Goal: Find specific page/section: Find specific page/section

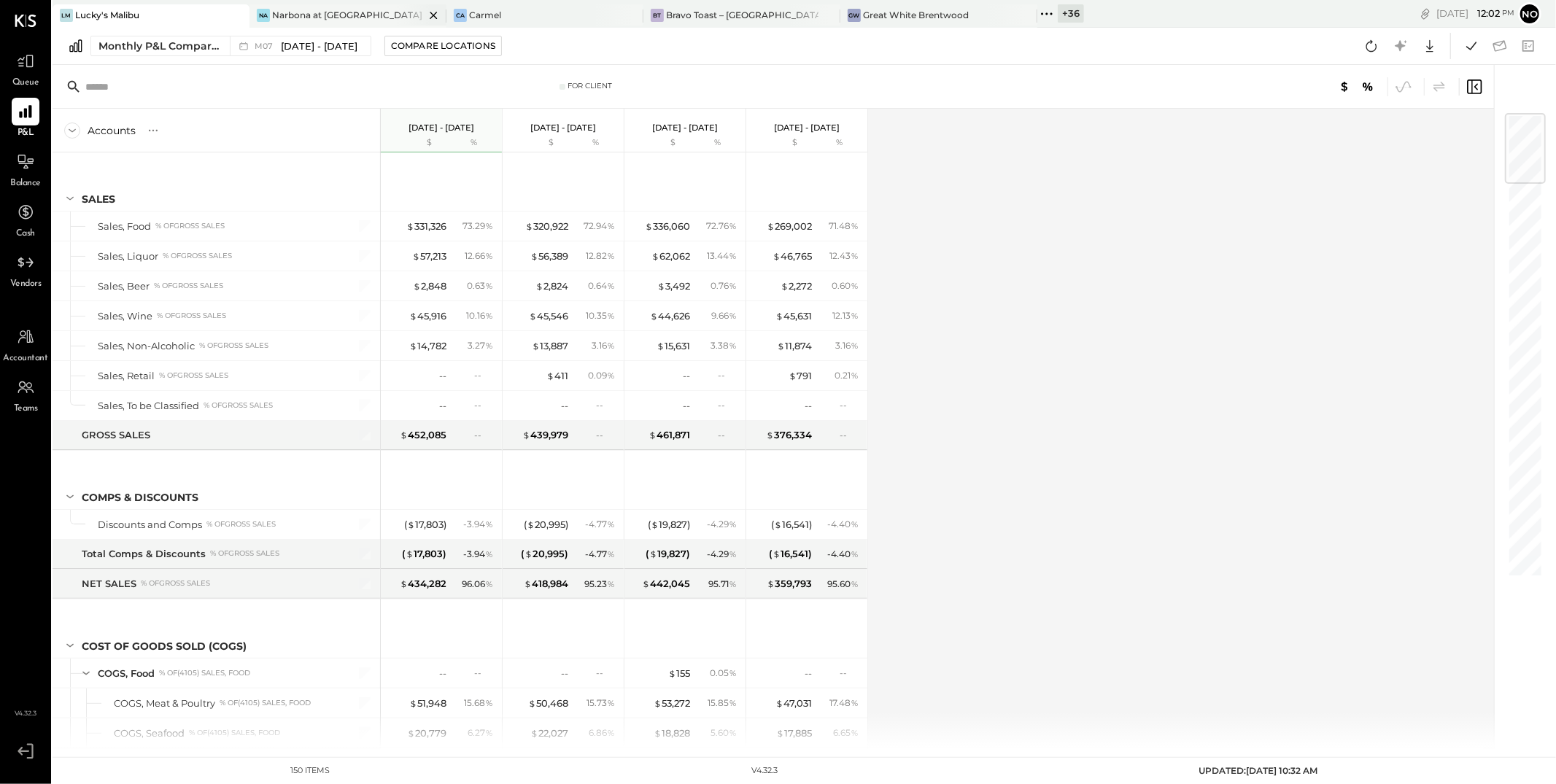
click at [332, 16] on div "Narbona at [GEOGRAPHIC_DATA] LLC" at bounding box center [348, 15] width 153 height 12
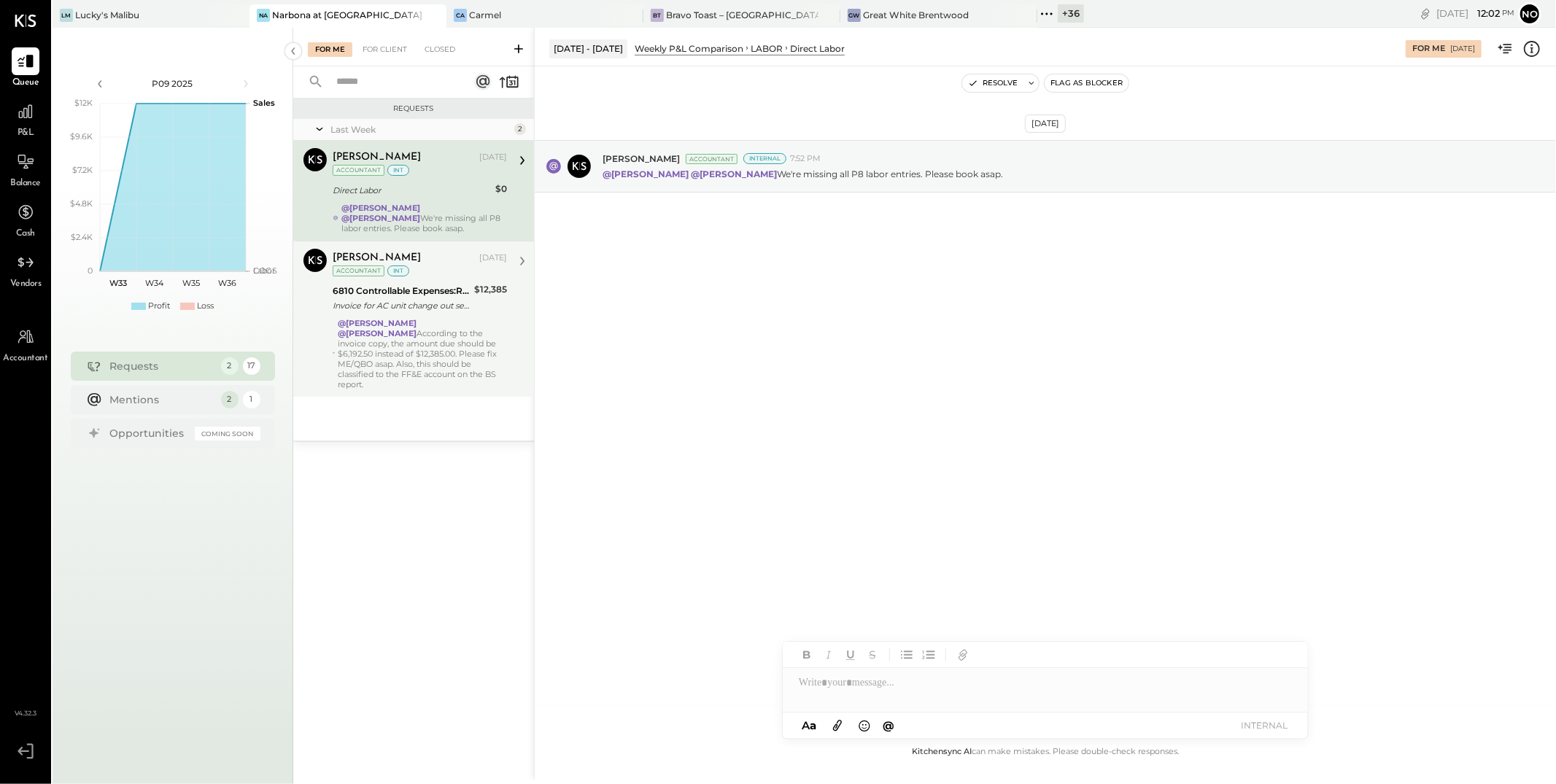
click at [428, 366] on div "@Lilia Martinez Nogueda @Noemi Balmaceda According to the invoice copy, the amo…" at bounding box center [422, 353] width 169 height 72
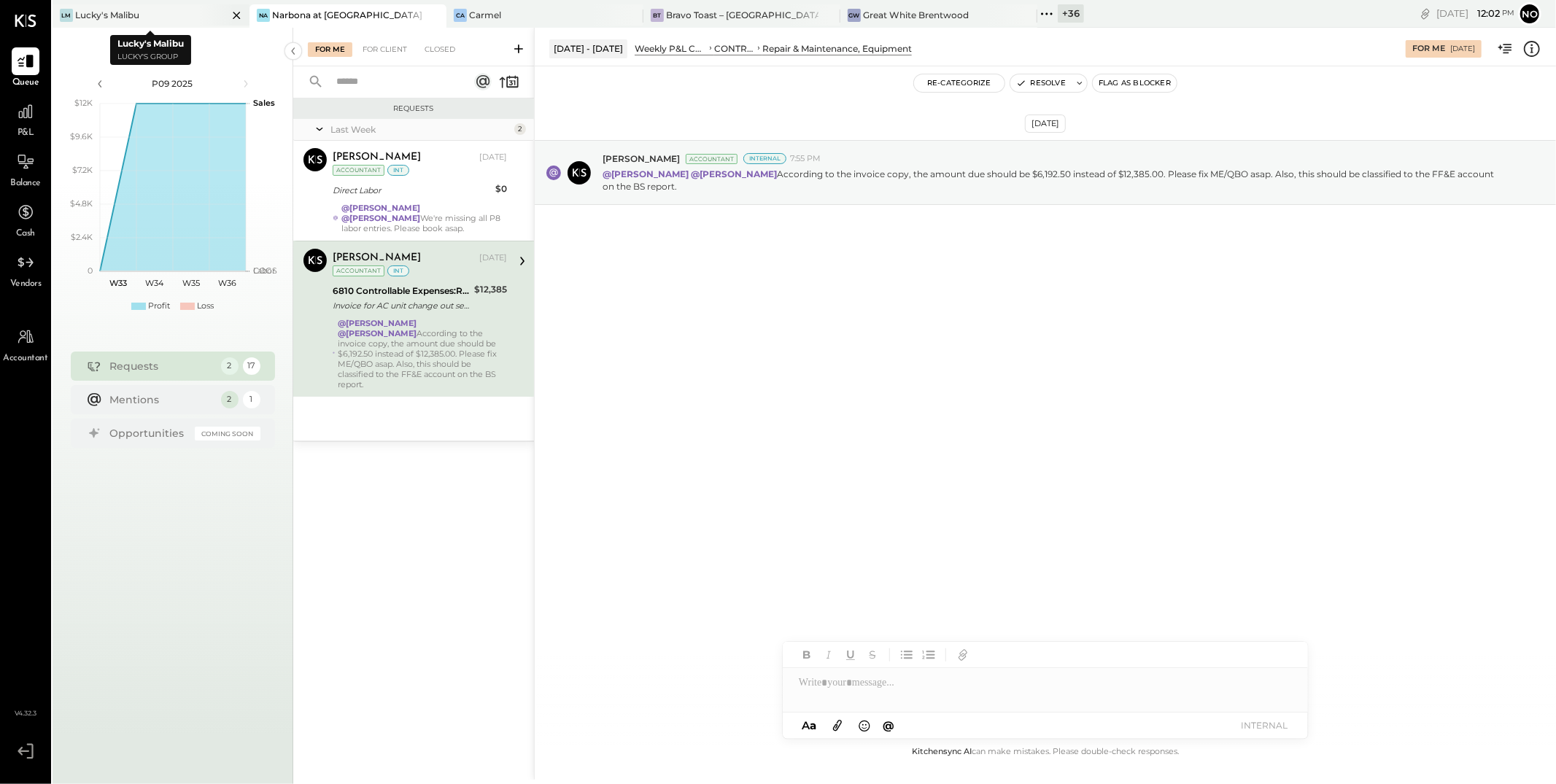
click at [234, 13] on icon at bounding box center [236, 15] width 7 height 7
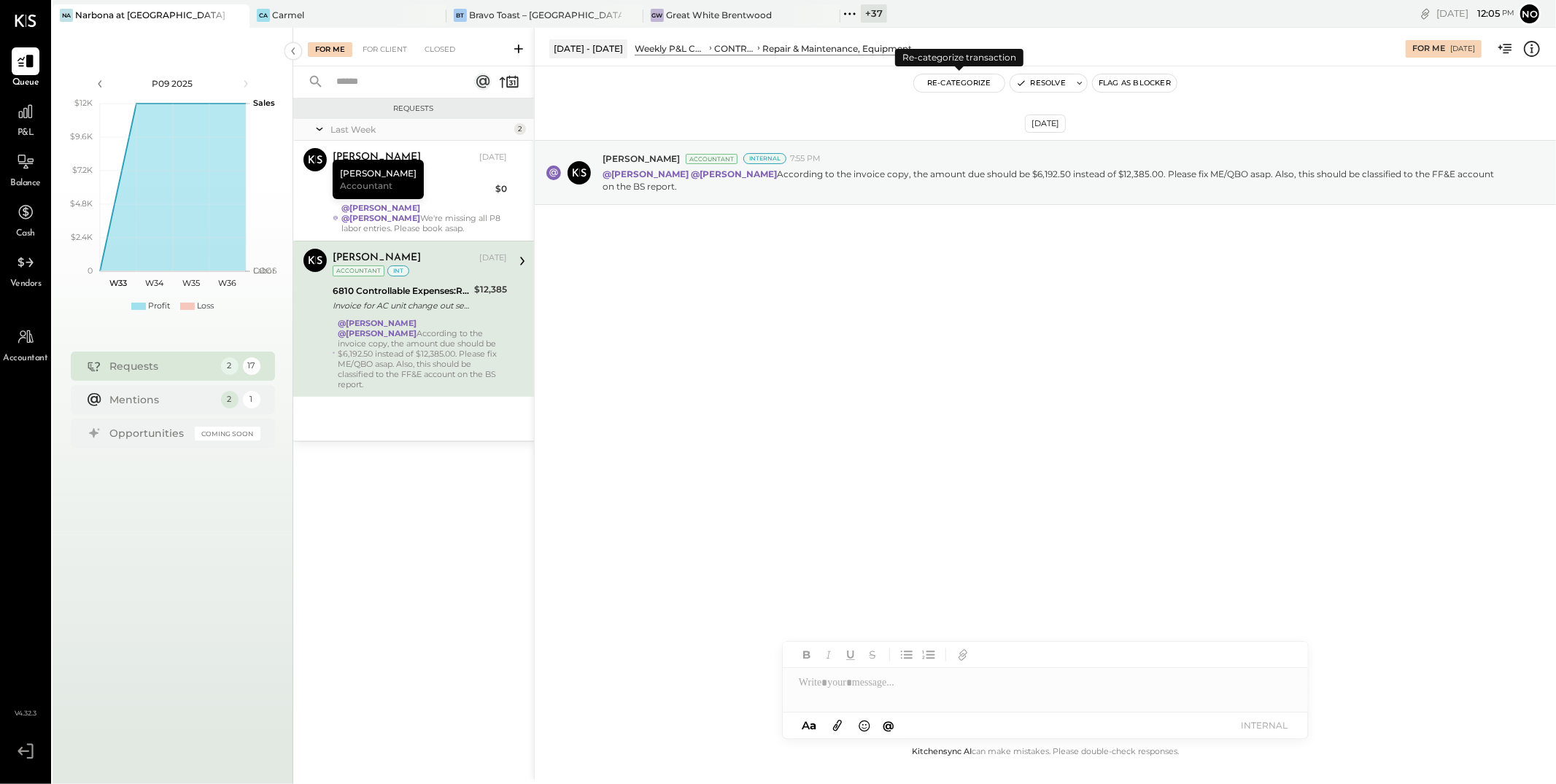
click at [957, 83] on button "Re-Categorize" at bounding box center [959, 83] width 90 height 17
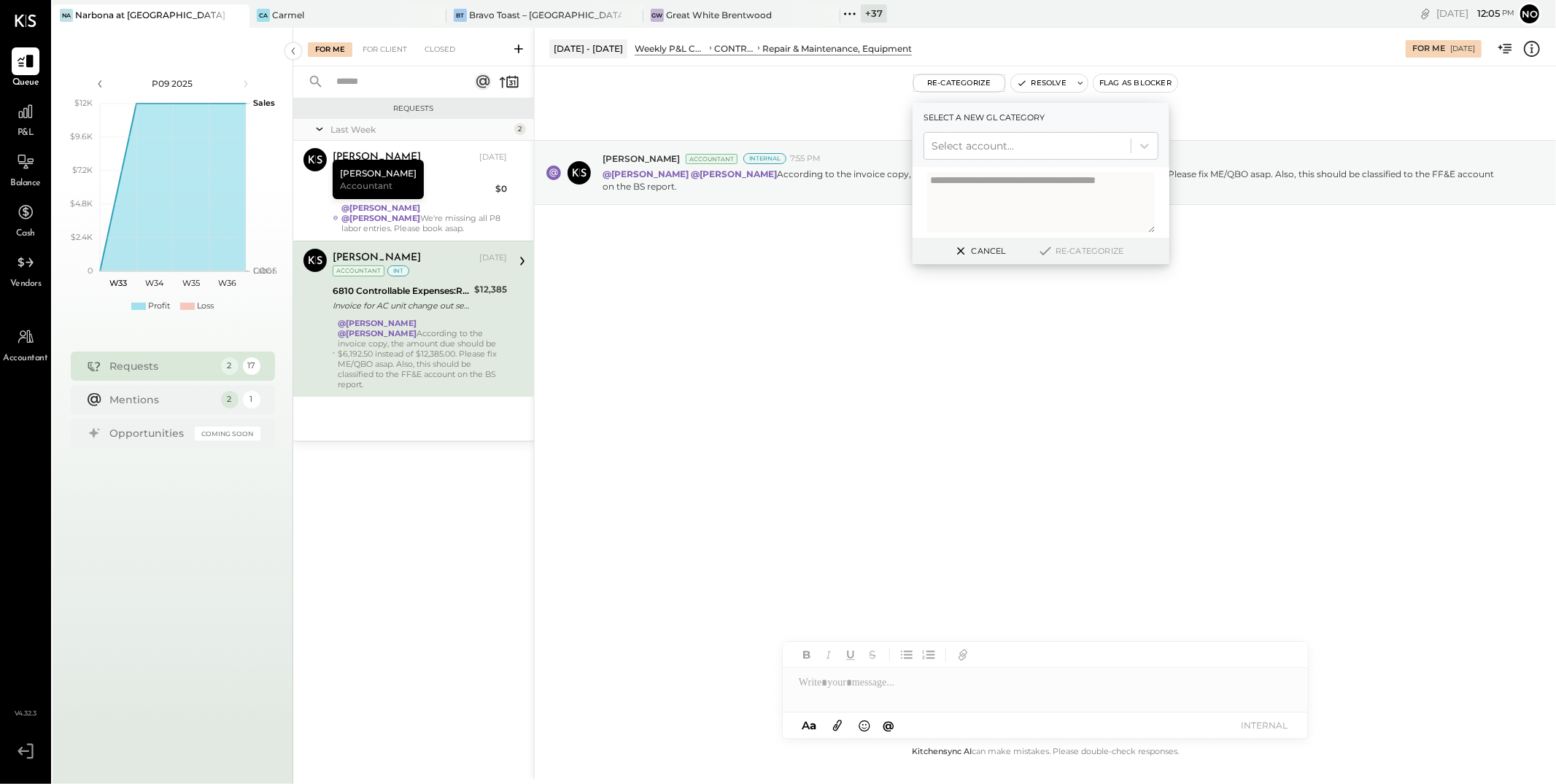
click at [799, 108] on div "Aug 10th, 2025 Joseph Shin Accountant Internal 7:55 PM @Lilia Martinez Nogueda …" at bounding box center [1046, 209] width 1022 height 212
click at [978, 250] on button "Cancel" at bounding box center [979, 251] width 63 height 19
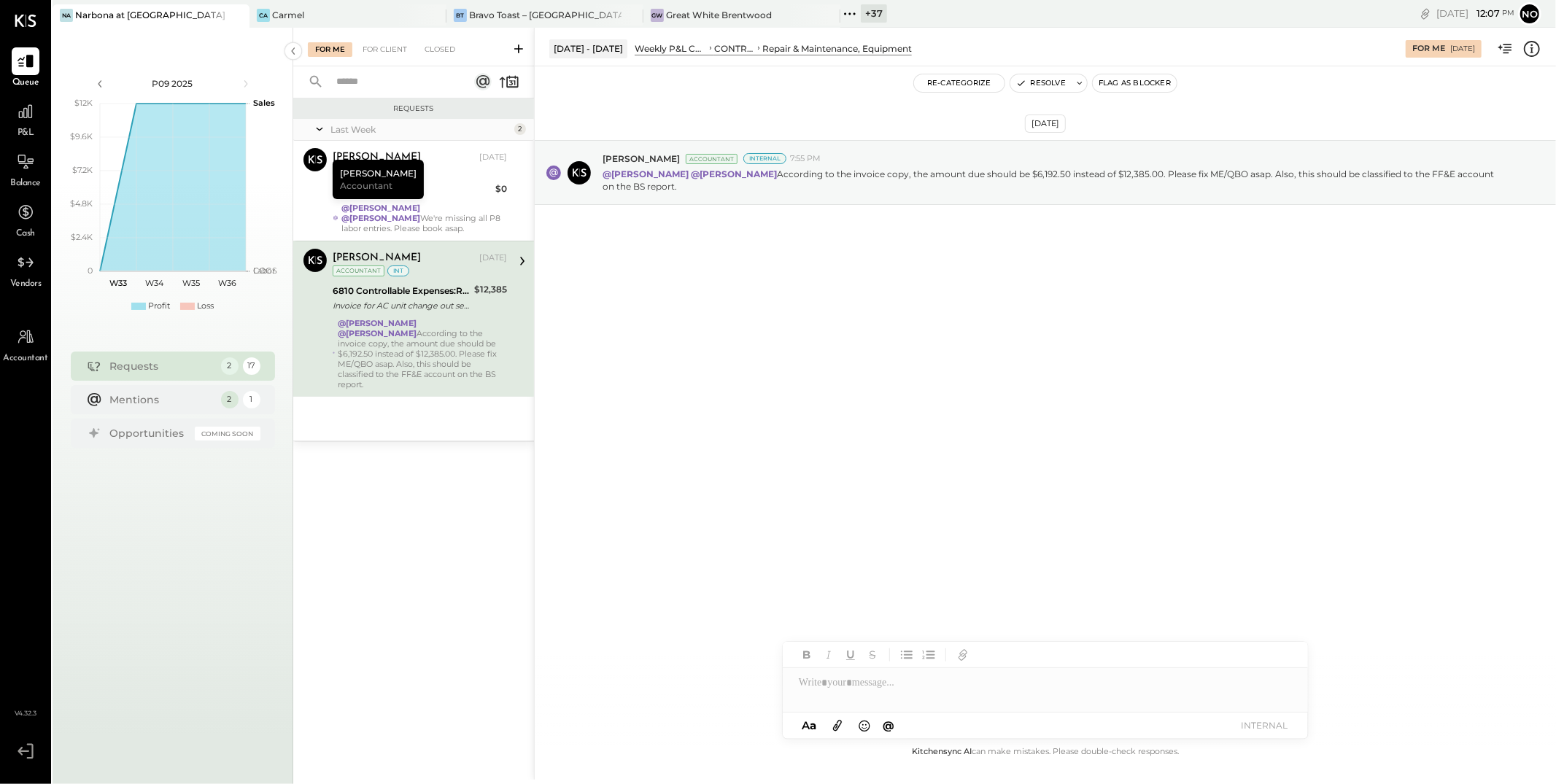
click at [829, 689] on div at bounding box center [1045, 682] width 525 height 29
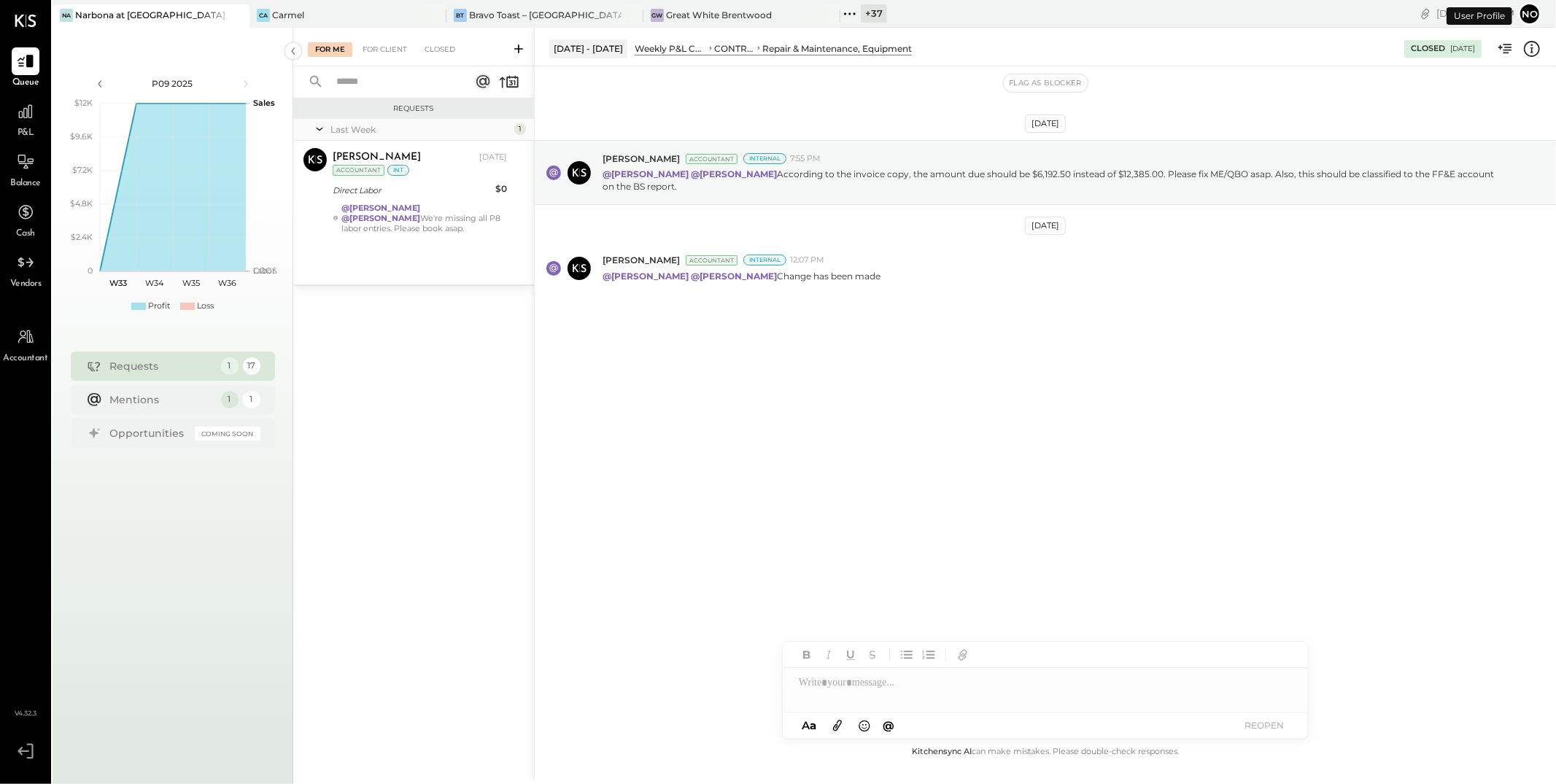
click at [444, 245] on div "Last Week 1 [PERSON_NAME] Accountant [PERSON_NAME] [DATE] Accountant int Direct…" at bounding box center [414, 202] width 241 height 166
click at [445, 229] on div "@[PERSON_NAME] @[PERSON_NAME] We're missing all P8 labor entries. Please book a…" at bounding box center [424, 217] width 166 height 30
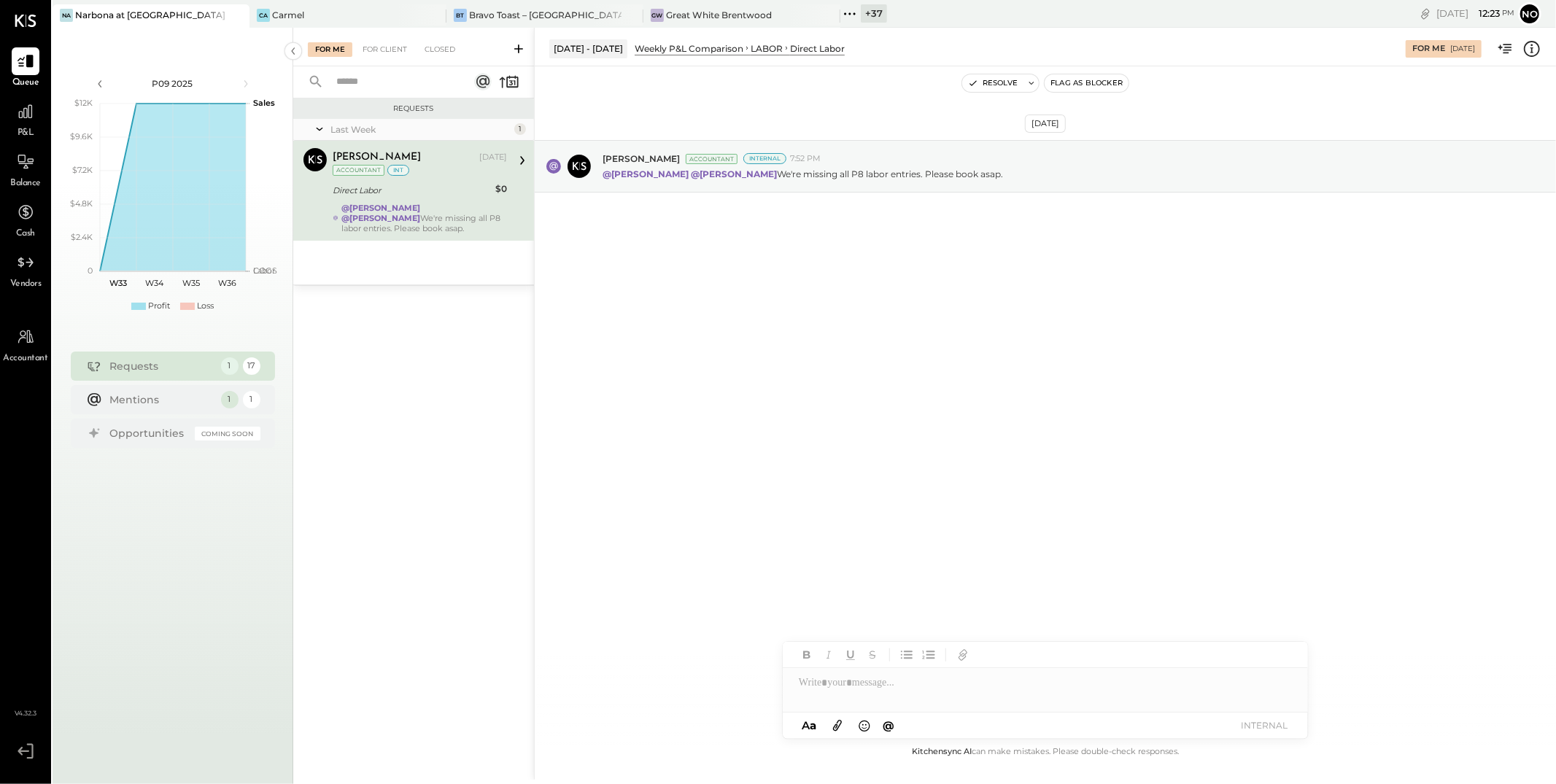
click at [844, 9] on icon at bounding box center [850, 14] width 19 height 19
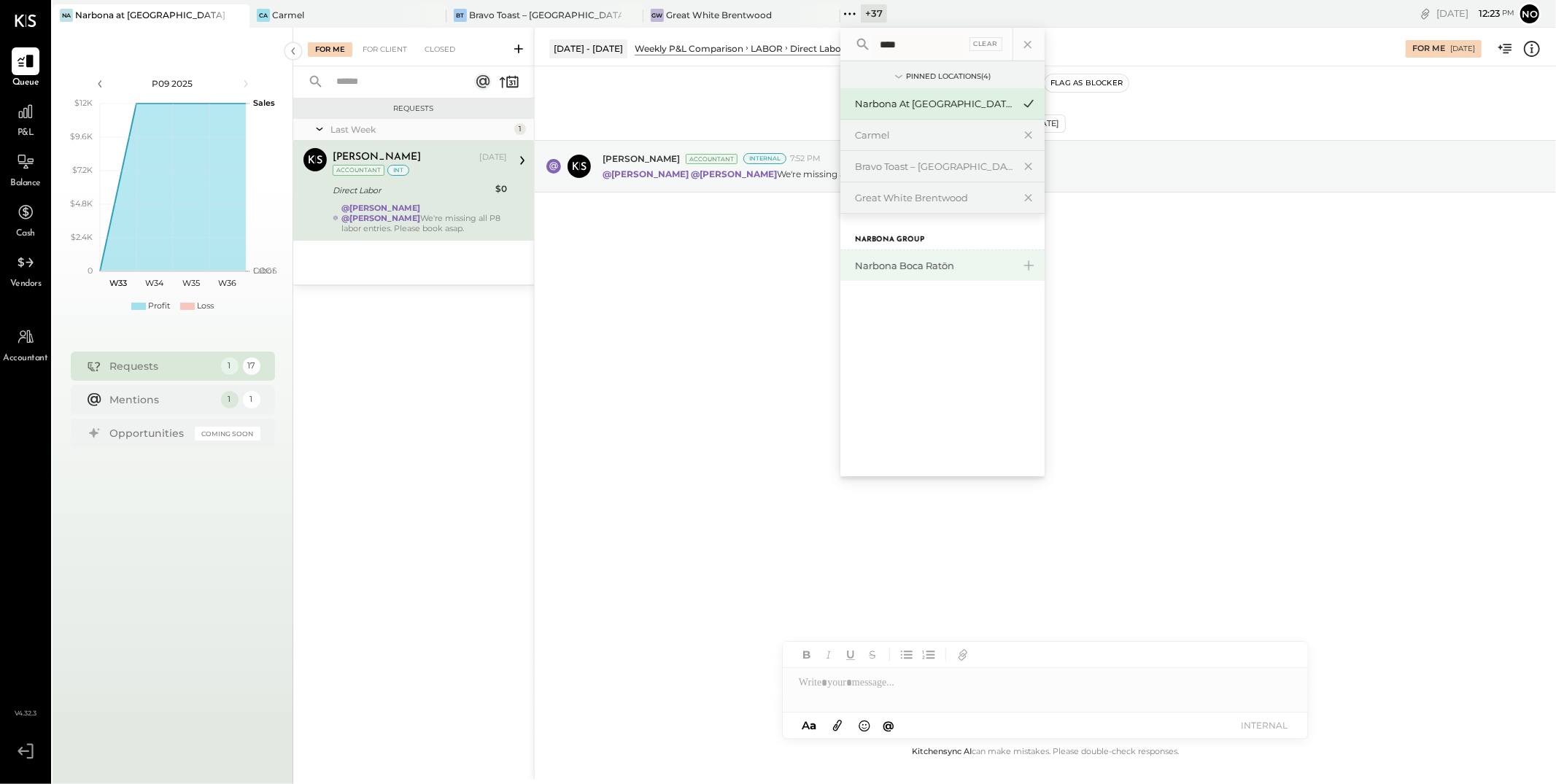
type input "****"
click at [939, 269] on div "Narbona Boca Ratōn" at bounding box center [934, 266] width 157 height 14
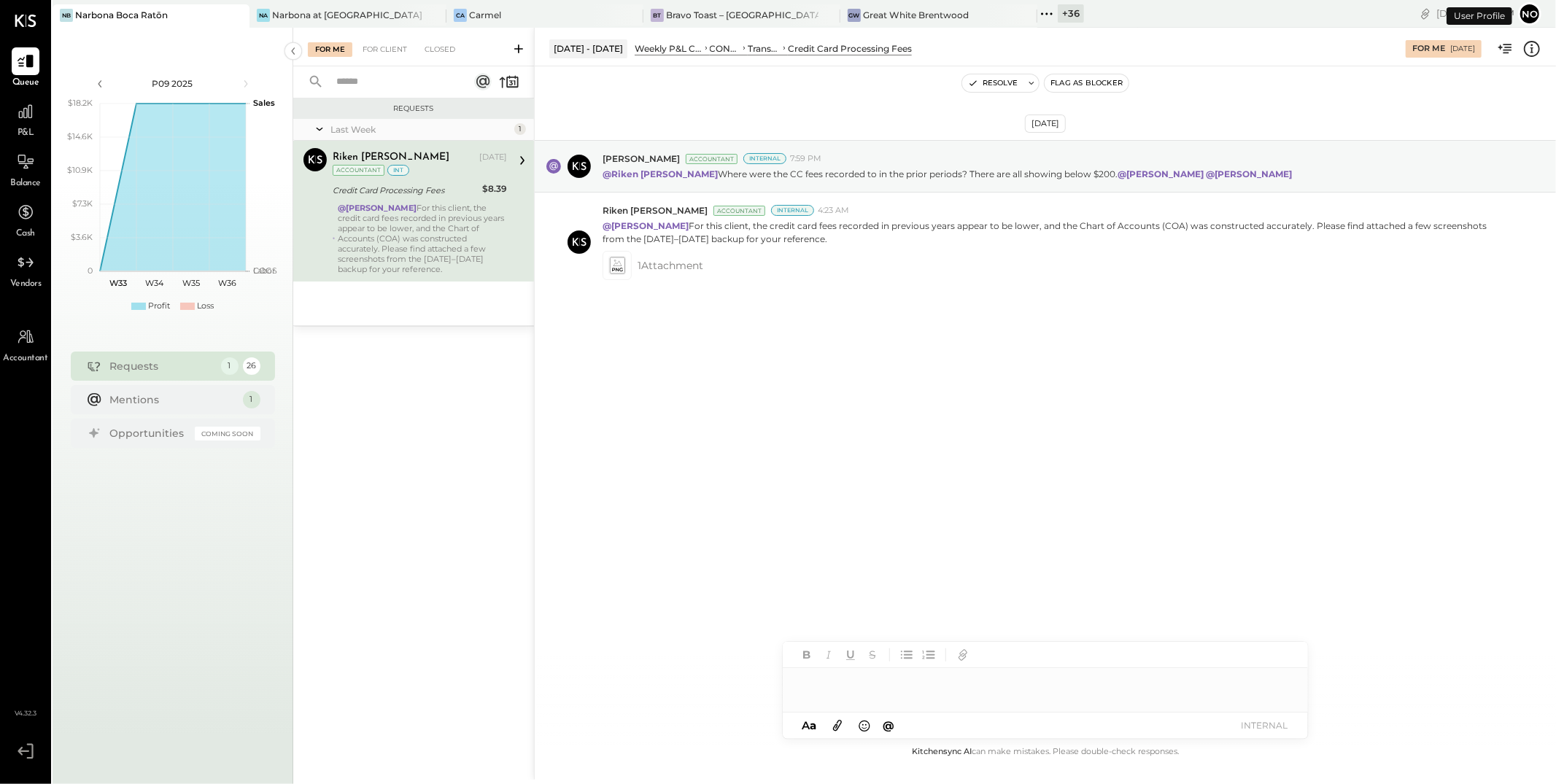
click at [413, 235] on div "@[PERSON_NAME] For this client, the credit card fees recorded in previous years…" at bounding box center [422, 238] width 169 height 72
click at [20, 118] on icon at bounding box center [26, 111] width 19 height 19
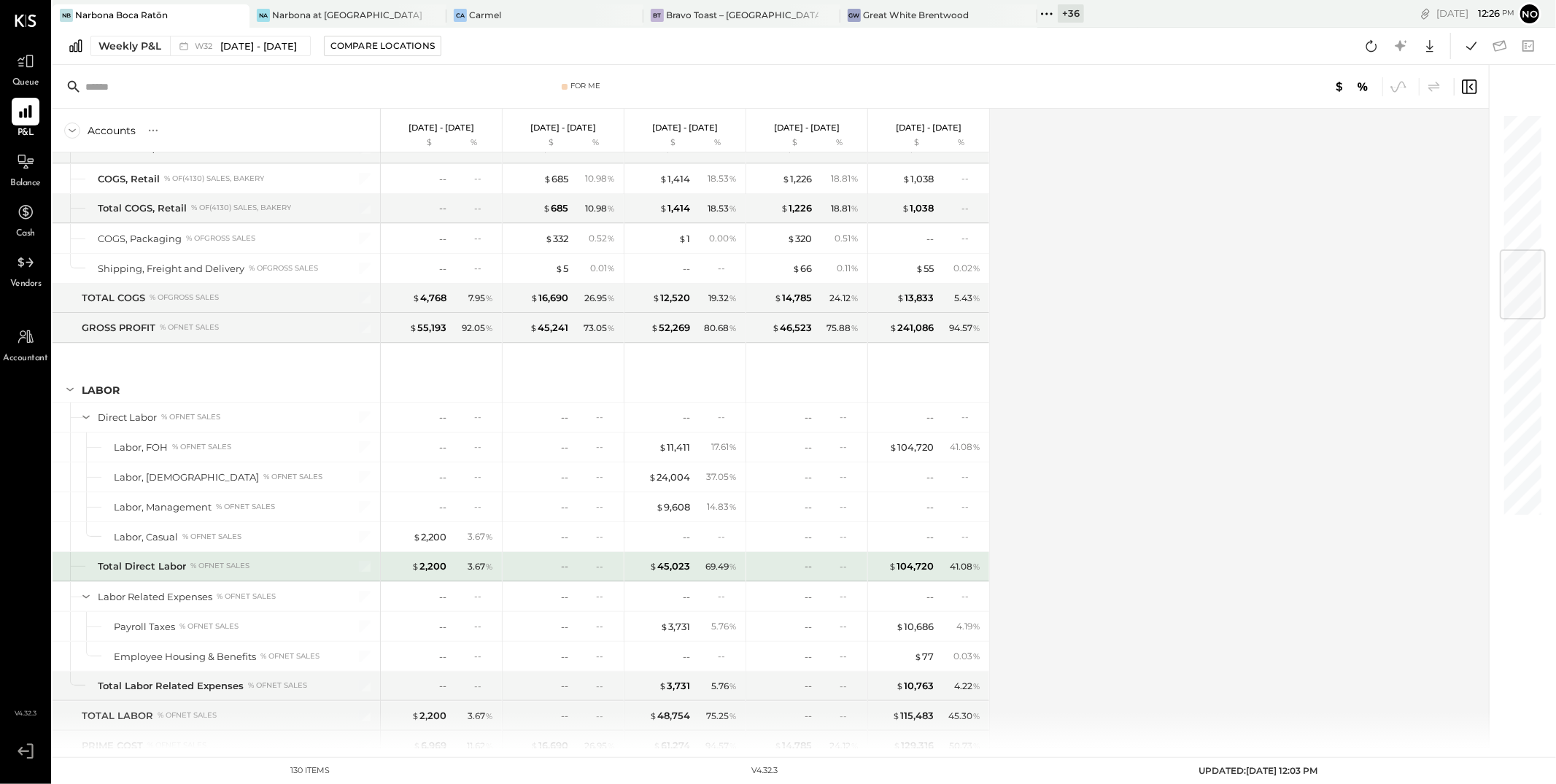
scroll to position [1153, 0]
